Goal: Browse casually: Explore the website without a specific task or goal

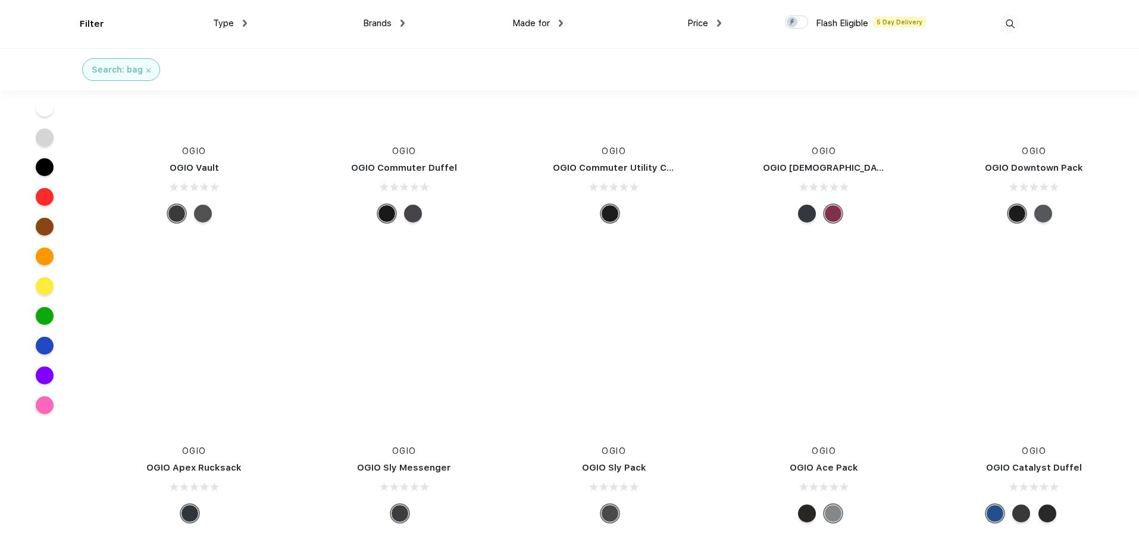
scroll to position [7199, 0]
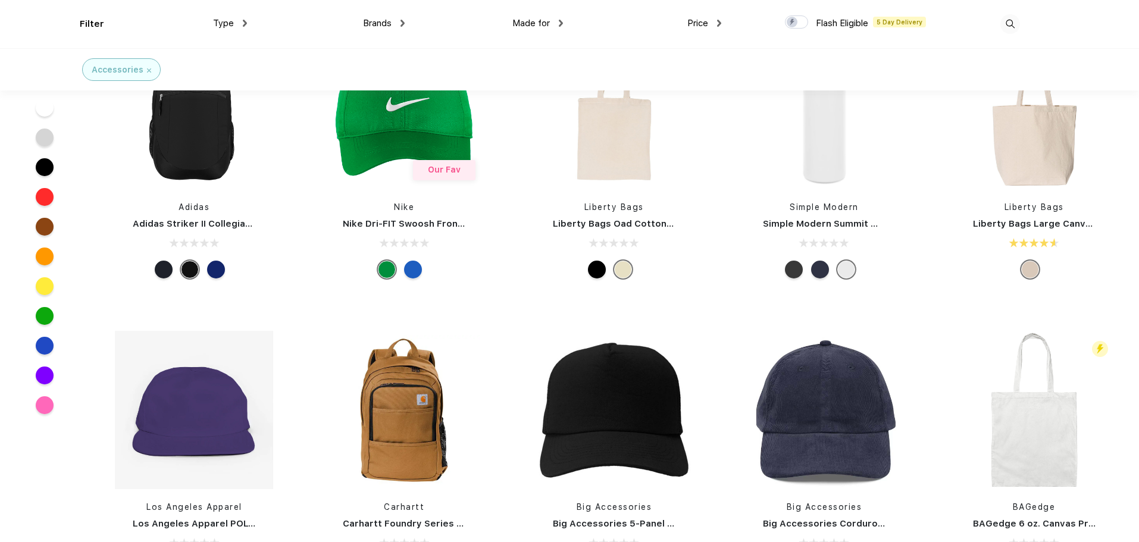
scroll to position [1547, 0]
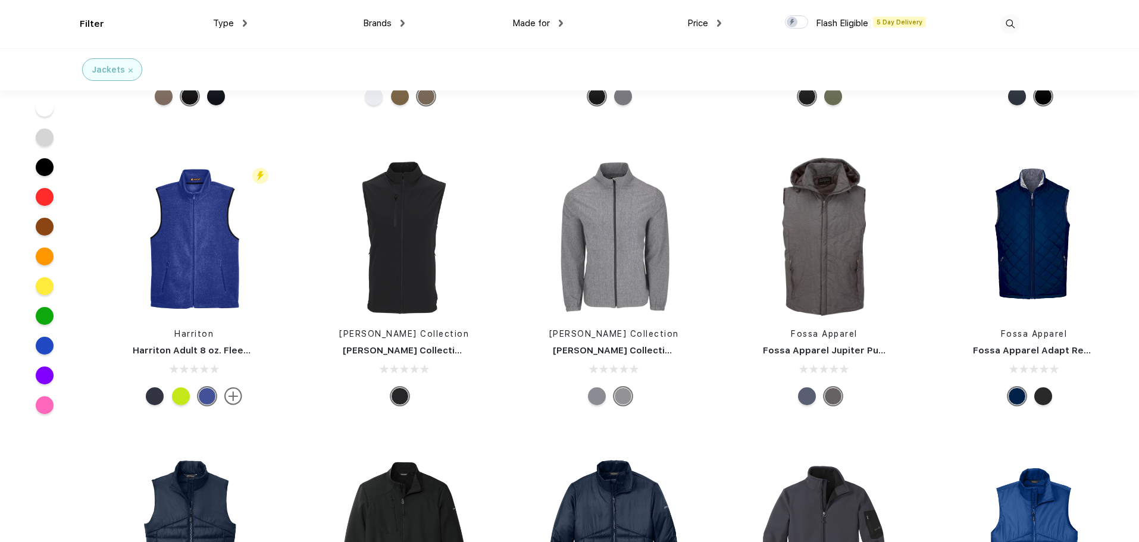
scroll to position [6307, 0]
